Goal: Information Seeking & Learning: Find contact information

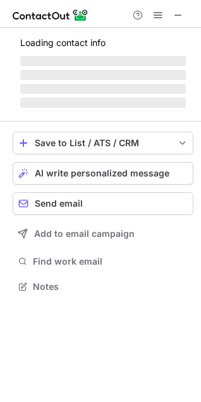
scroll to position [285, 201]
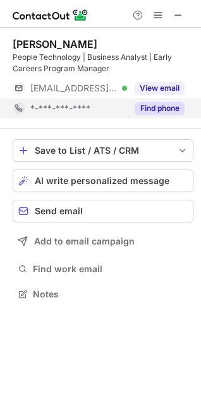
click at [156, 111] on button "Find phone" at bounding box center [159, 108] width 50 height 13
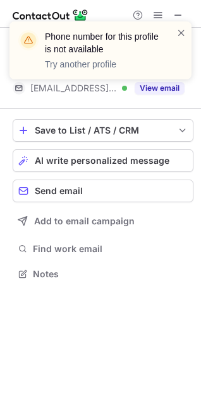
scroll to position [265, 201]
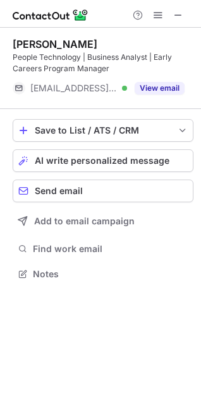
click at [179, 17] on div "Phone number for this profile is not available Try another profile" at bounding box center [100, 21] width 202 height 25
click at [179, 11] on span at bounding box center [178, 15] width 10 height 10
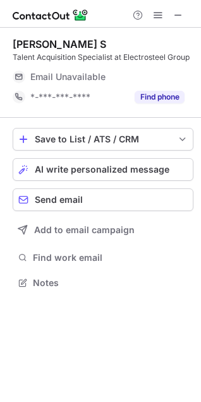
scroll to position [6, 6]
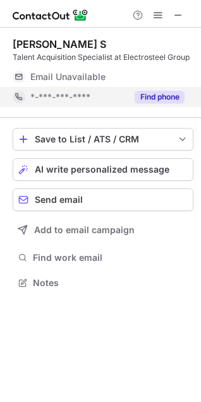
click at [159, 95] on button "Find phone" at bounding box center [159, 97] width 50 height 13
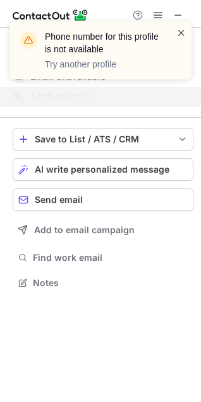
click at [181, 34] on span at bounding box center [181, 32] width 10 height 13
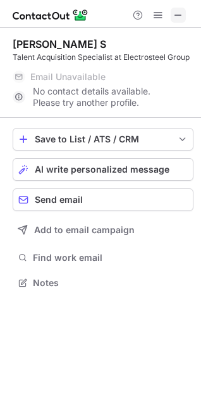
click at [179, 13] on span at bounding box center [178, 15] width 10 height 10
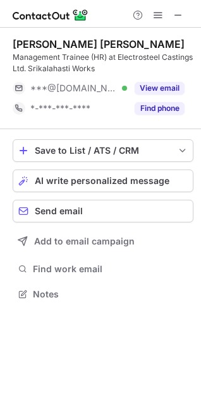
scroll to position [285, 201]
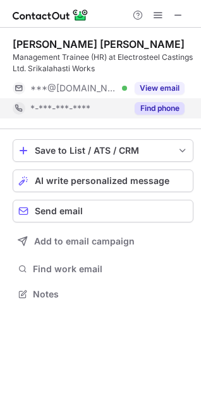
click at [144, 108] on button "Find phone" at bounding box center [159, 108] width 50 height 13
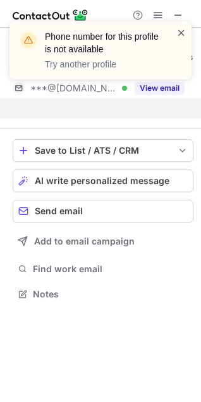
click at [180, 33] on span at bounding box center [181, 32] width 10 height 13
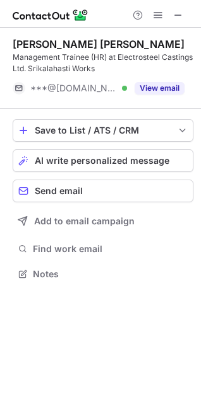
click at [175, 15] on span at bounding box center [178, 15] width 10 height 10
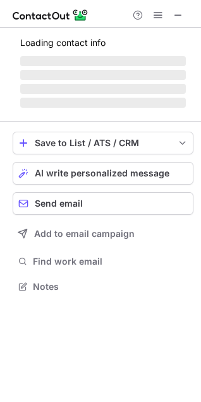
scroll to position [294, 201]
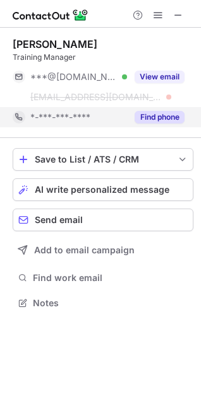
click at [159, 117] on button "Find phone" at bounding box center [159, 117] width 50 height 13
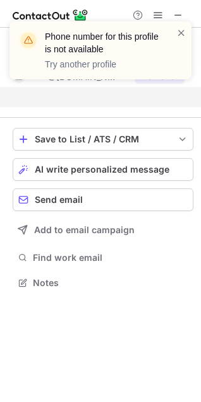
scroll to position [254, 201]
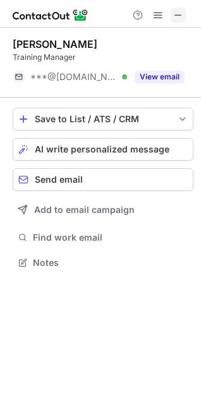
click at [175, 11] on span at bounding box center [178, 15] width 10 height 10
